Goal: Transaction & Acquisition: Book appointment/travel/reservation

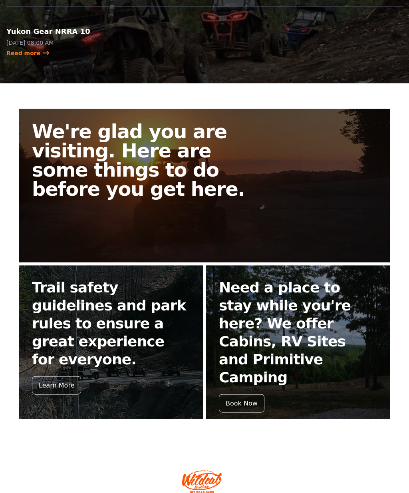
scroll to position [153, 0]
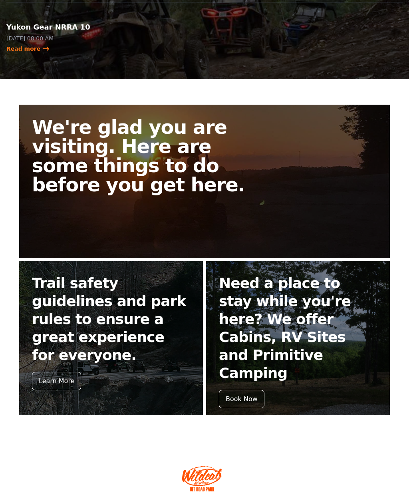
click at [326, 181] on link "We're glad you are visiting. Here are some things to do before you get here." at bounding box center [204, 181] width 371 height 153
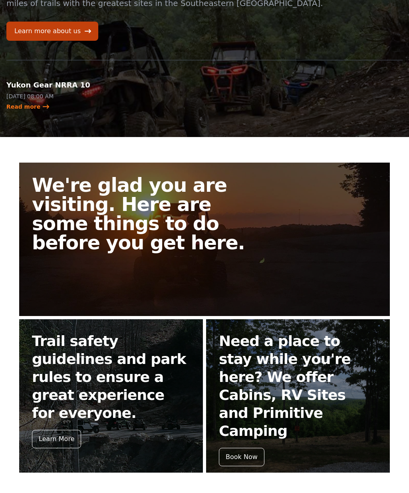
scroll to position [129, 0]
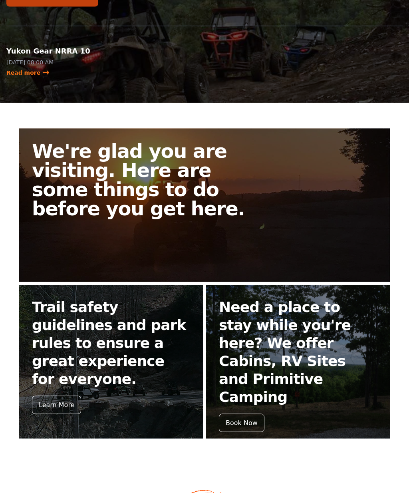
click at [69, 400] on div "Learn More" at bounding box center [56, 405] width 49 height 18
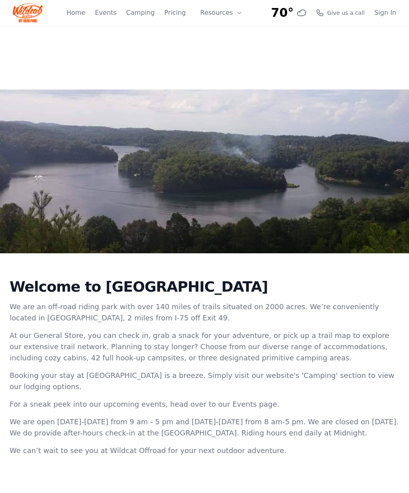
click at [110, 11] on link "Events" at bounding box center [106, 13] width 22 height 10
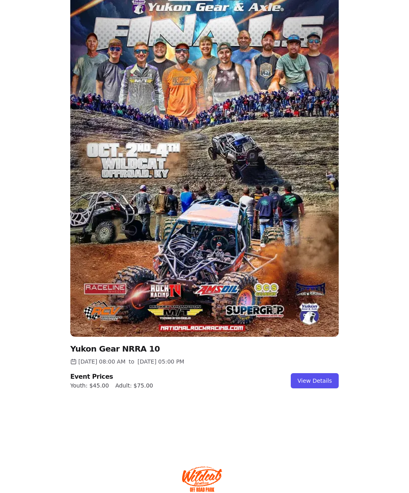
scroll to position [722, 0]
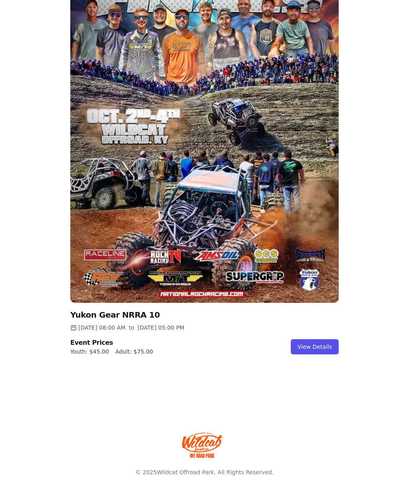
click at [323, 347] on link "View Details" at bounding box center [315, 347] width 48 height 15
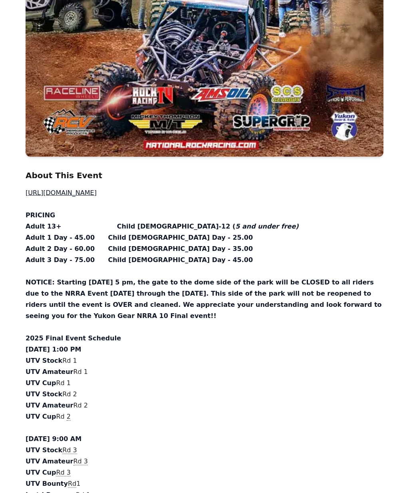
scroll to position [457, 0]
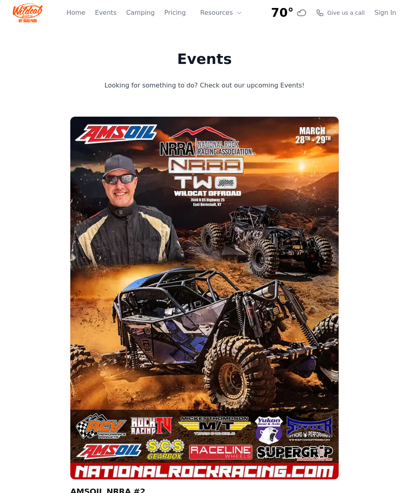
click at [222, 8] on button "Resources" at bounding box center [221, 13] width 52 height 16
click at [171, 12] on link "Pricing" at bounding box center [175, 13] width 22 height 10
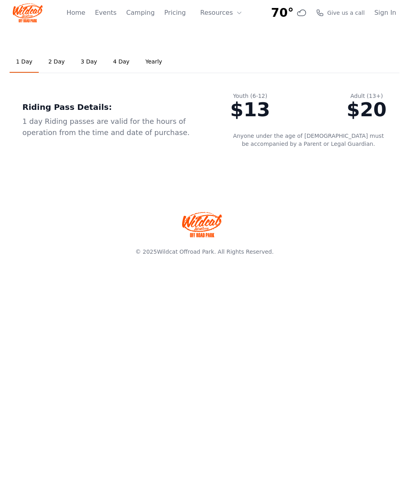
click at [110, 12] on link "Events" at bounding box center [106, 13] width 22 height 10
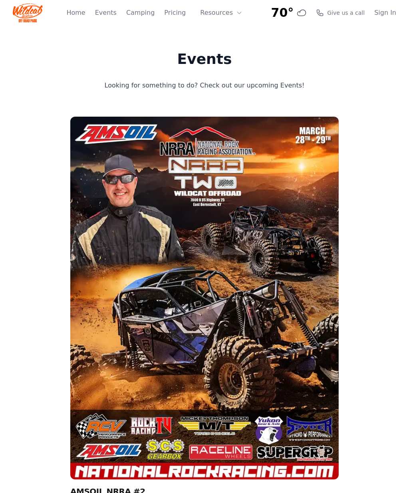
click at [176, 12] on link "Pricing" at bounding box center [175, 13] width 22 height 10
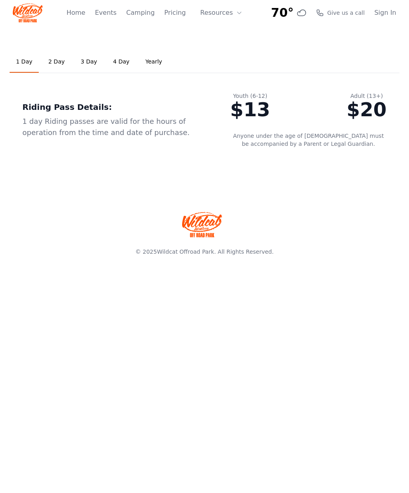
click at [150, 17] on link "Camping" at bounding box center [140, 13] width 28 height 10
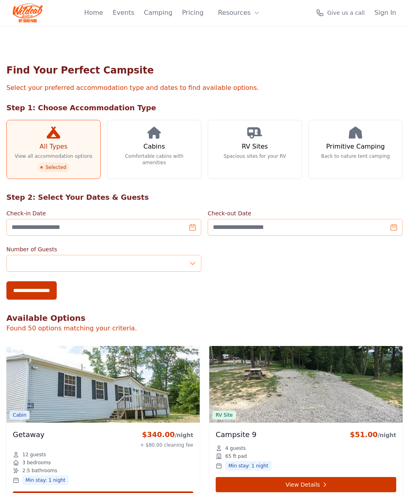
click at [198, 8] on link "Pricing" at bounding box center [193, 13] width 22 height 10
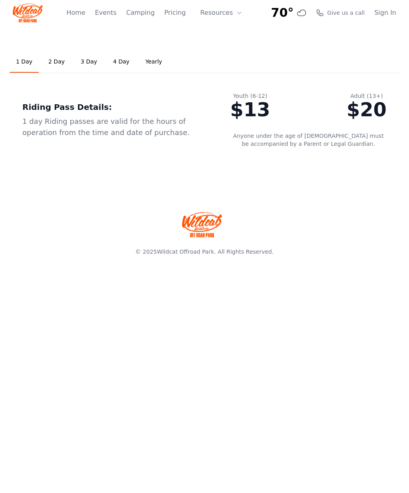
click at [155, 65] on link "Yearly" at bounding box center [154, 62] width 30 height 22
click at [78, 6] on div "Home Events Camping Pricing Resources About FAQ" at bounding box center [156, 13] width 181 height 26
click at [78, 17] on link "Home" at bounding box center [75, 13] width 19 height 10
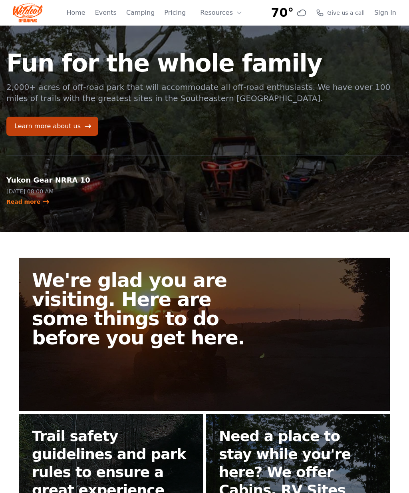
click at [64, 127] on link "Learn more about us" at bounding box center [52, 126] width 92 height 19
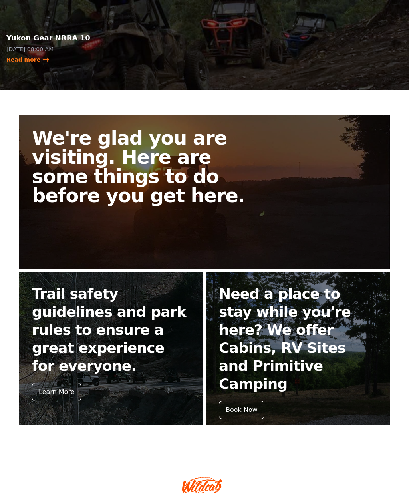
scroll to position [153, 0]
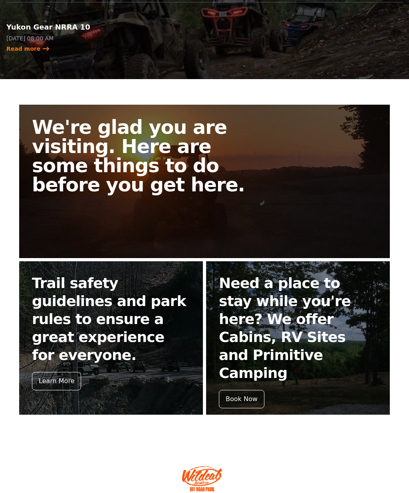
click at [321, 311] on h2 "Need a place to stay while you're here? We offer Cabins, RV Sites and Primitive…" at bounding box center [298, 328] width 158 height 108
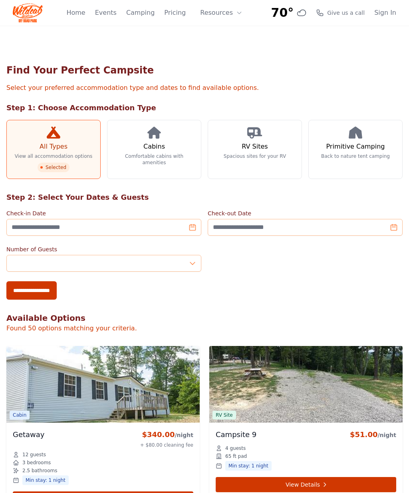
click at [155, 141] on link "Cabins Comfortable cabins with amenities" at bounding box center [154, 149] width 94 height 59
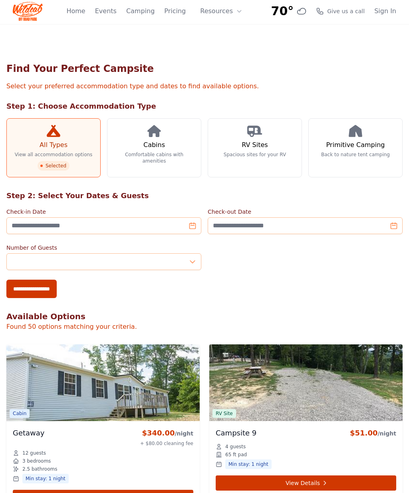
click at [70, 13] on div "70° 7-Day Forecast Sat 59° 80° Sun 58° 82° Mon 61° 82° Tue 65° 75° Wed 64° 73° …" at bounding box center [205, 11] width 384 height 26
click at [85, 6] on link "Home" at bounding box center [75, 11] width 19 height 10
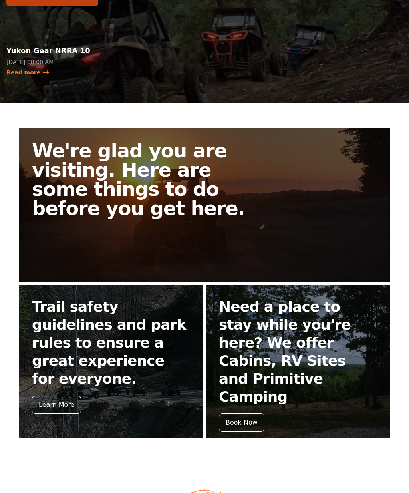
scroll to position [153, 0]
